Goal: Answer question/provide support: Answer question/provide support

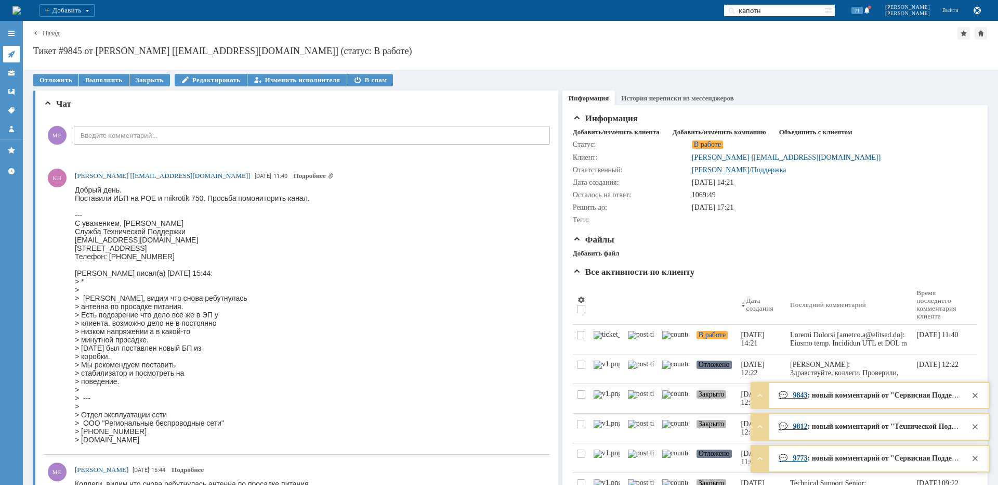
click at [10, 51] on icon at bounding box center [11, 54] width 8 height 8
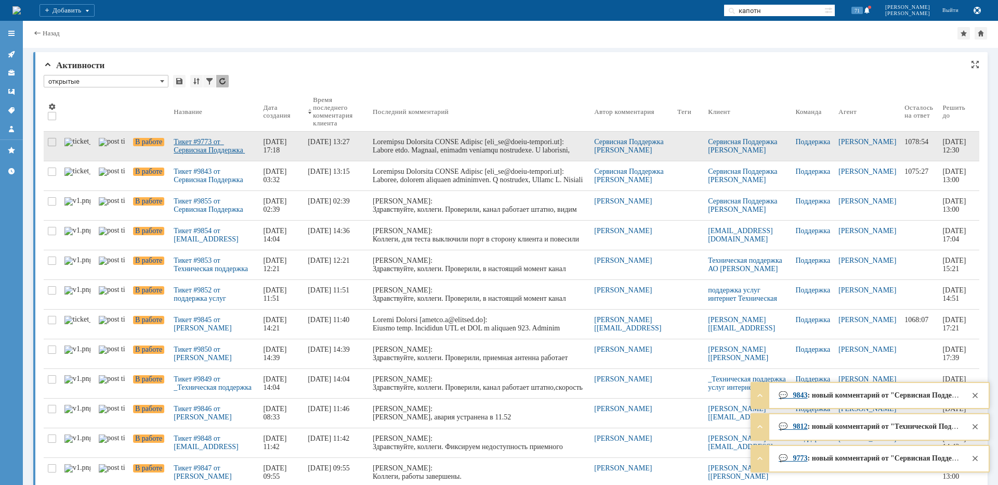
click at [206, 146] on div "Тикет #9773 от Сервисная Поддержка [PERSON_NAME] [[EMAIL_ADDRESS][DOMAIN_NAME]]…" at bounding box center [214, 146] width 81 height 17
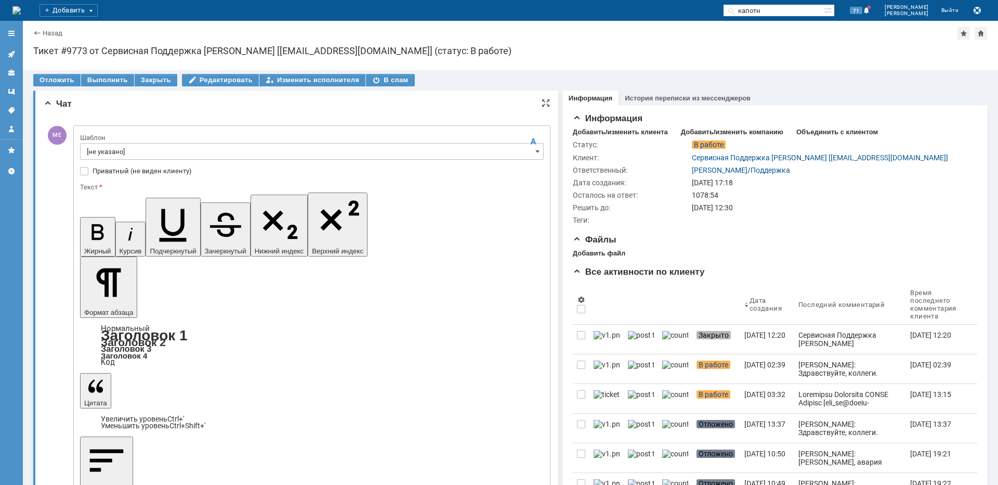
click at [111, 152] on input "[не указано]" at bounding box center [312, 151] width 464 height 17
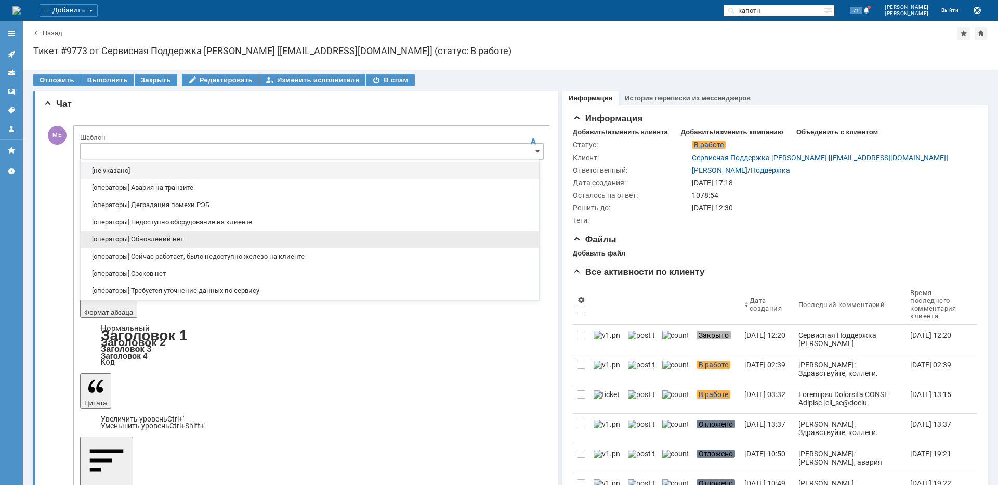
drag, startPoint x: 173, startPoint y: 241, endPoint x: 67, endPoint y: 74, distance: 197.8
click at [173, 241] on span "[операторы] Обновлений нет" at bounding box center [310, 239] width 446 height 8
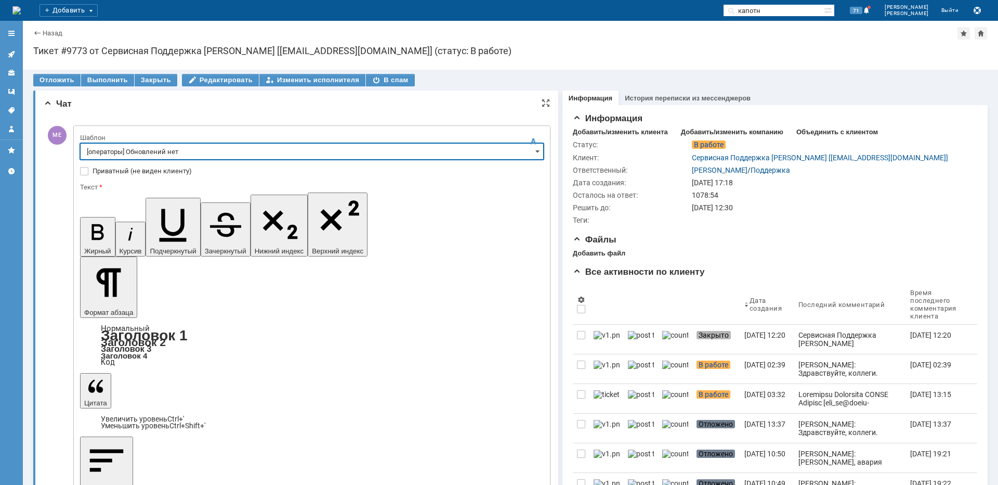
type input "[операторы] Обновлений нет"
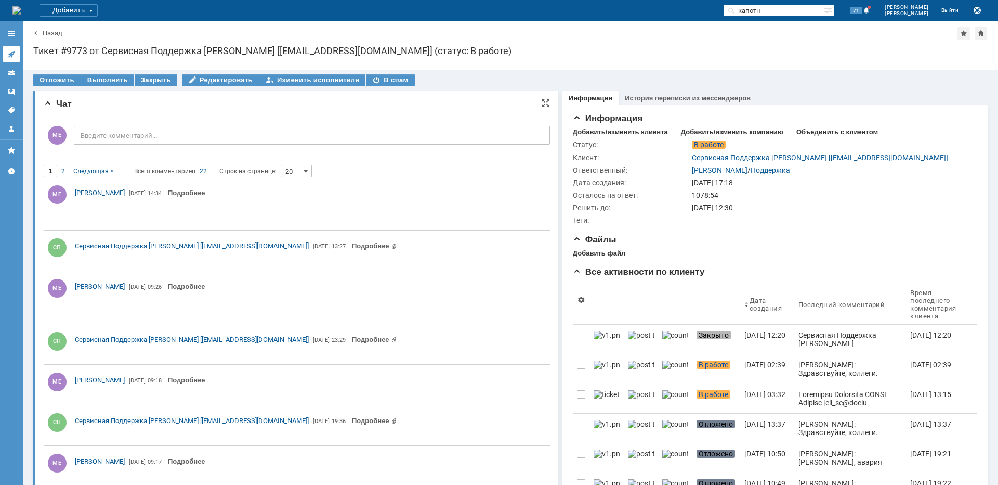
click at [16, 56] on link at bounding box center [11, 54] width 17 height 17
